Goal: Find specific fact: Find specific page/section

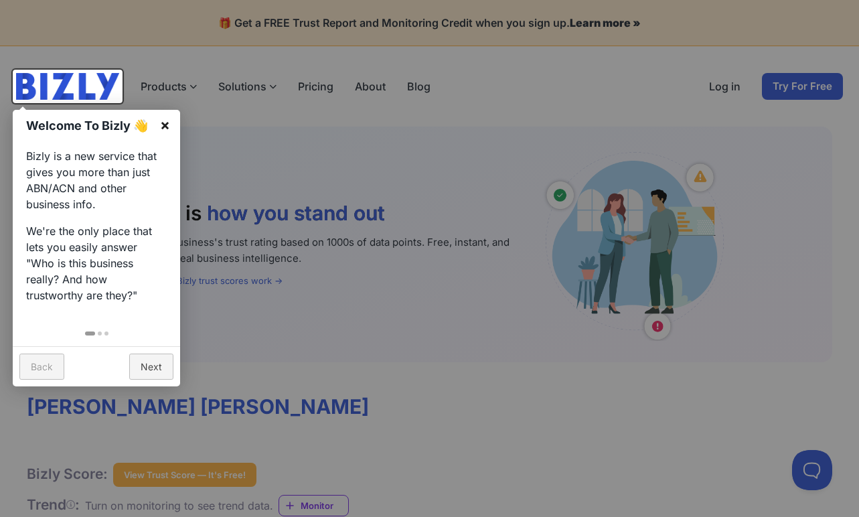
click at [166, 124] on link "×" at bounding box center [165, 125] width 30 height 30
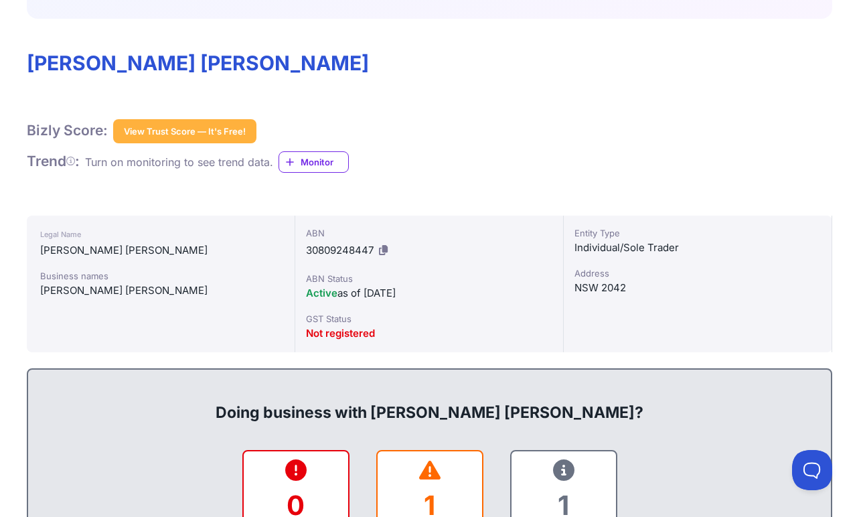
scroll to position [349, 0]
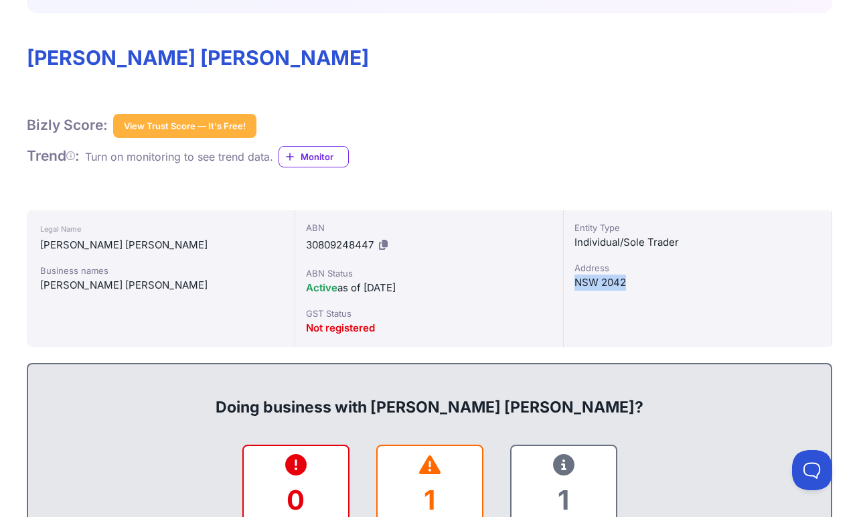
copy div "NSW 2042"
drag, startPoint x: 634, startPoint y: 282, endPoint x: 569, endPoint y: 283, distance: 64.3
click at [569, 283] on div "Entity Type Individual/Sole Trader [GEOGRAPHIC_DATA]" at bounding box center [698, 278] width 269 height 137
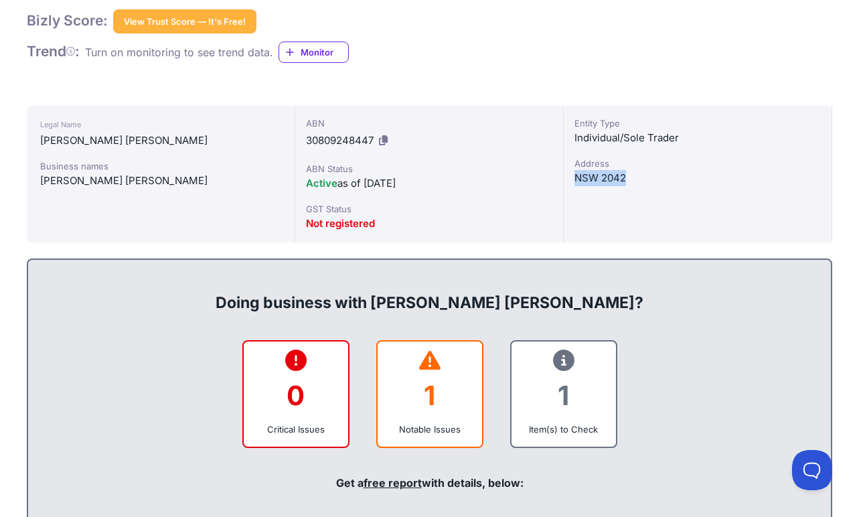
scroll to position [462, 0]
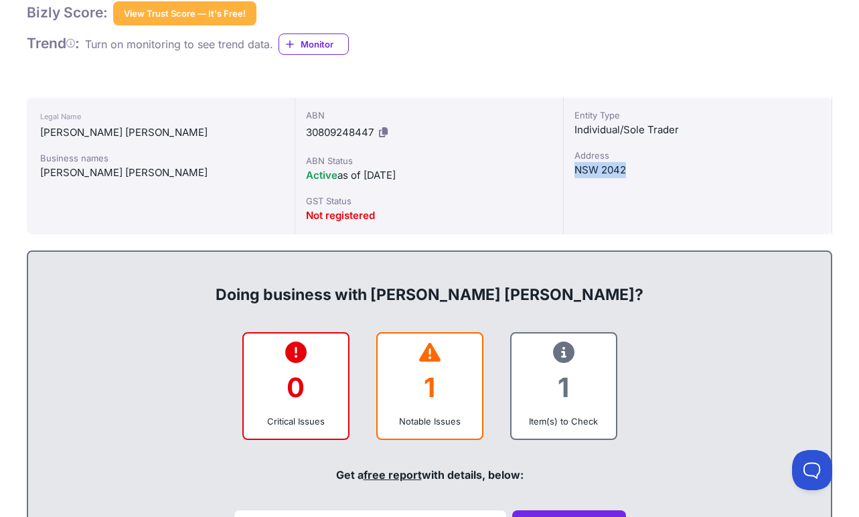
click at [383, 134] on icon at bounding box center [383, 132] width 9 height 10
copy div "NSW 2042"
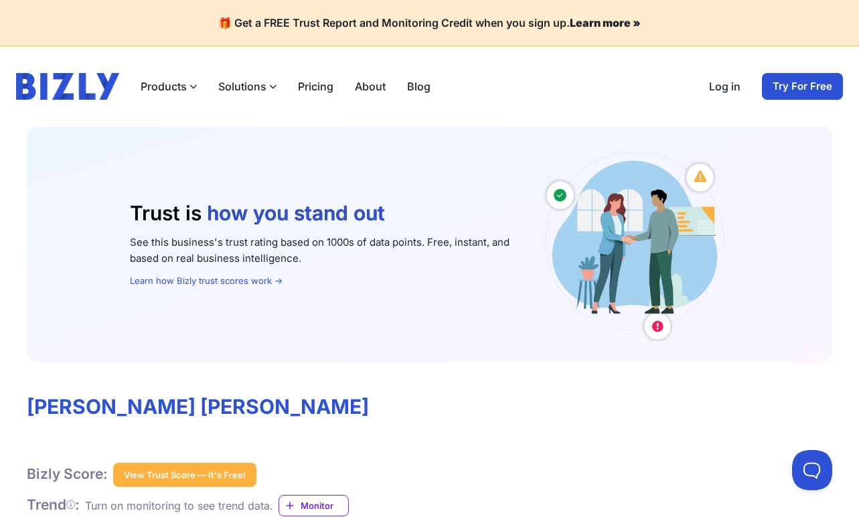
scroll to position [0, 0]
click at [160, 88] on button "Products" at bounding box center [169, 86] width 56 height 16
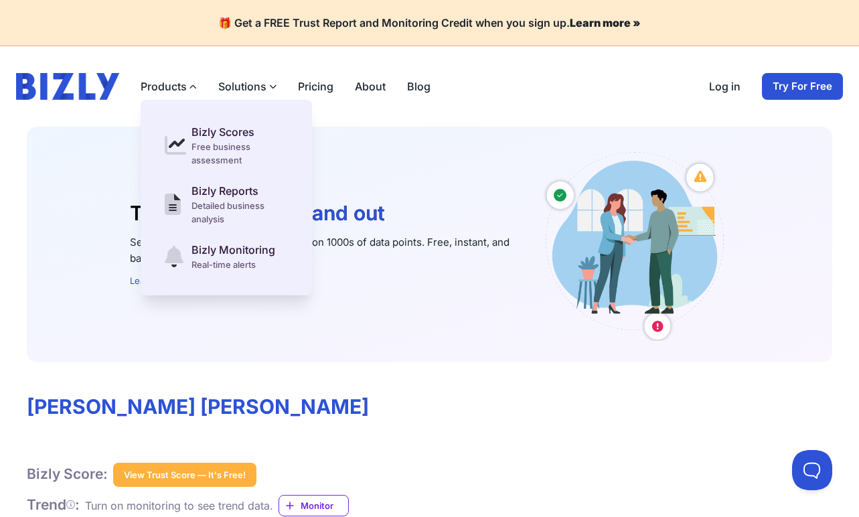
click at [236, 92] on button "Solutions" at bounding box center [247, 86] width 58 height 16
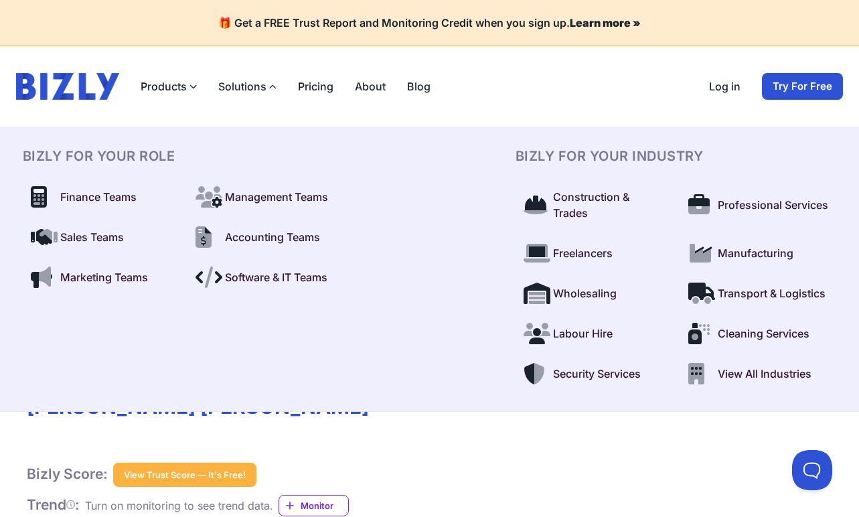
click at [240, 91] on button "Solutions" at bounding box center [247, 86] width 58 height 16
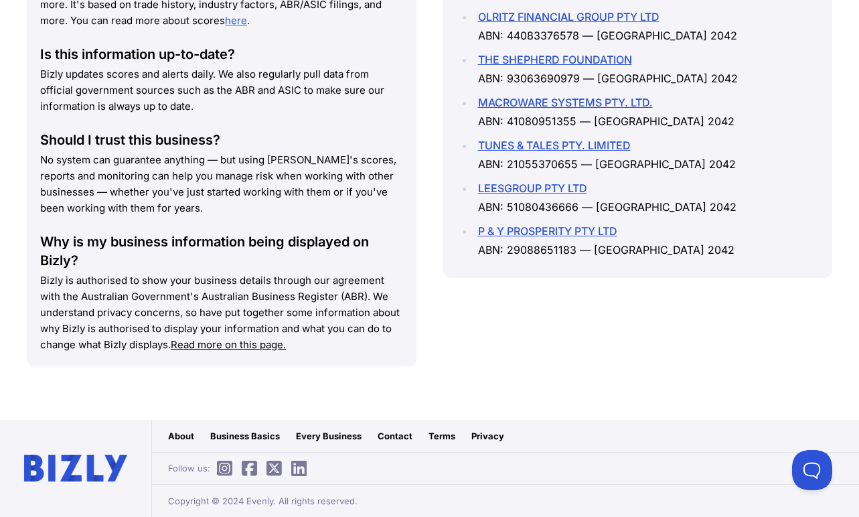
scroll to position [2060, 0]
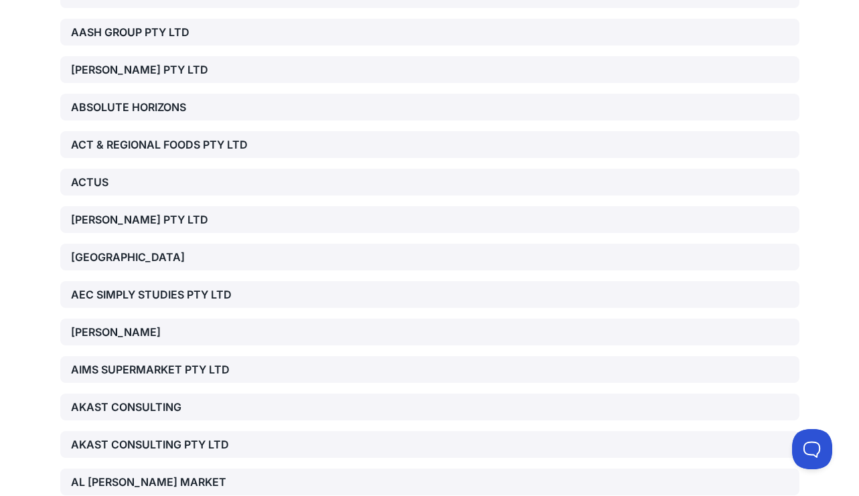
scroll to position [-127, 0]
